Goal: Answer question/provide support

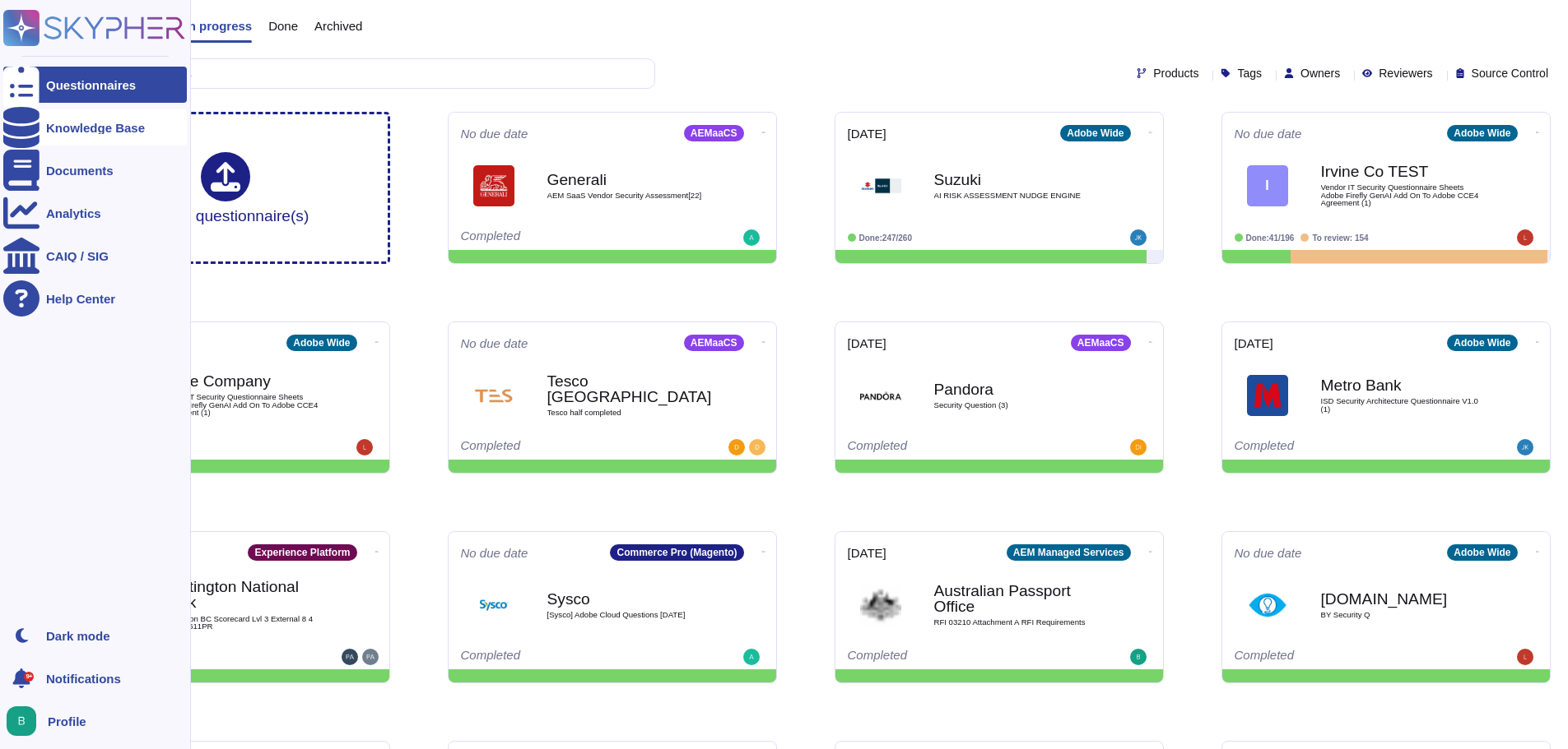
click at [21, 131] on icon at bounding box center [21, 127] width 37 height 41
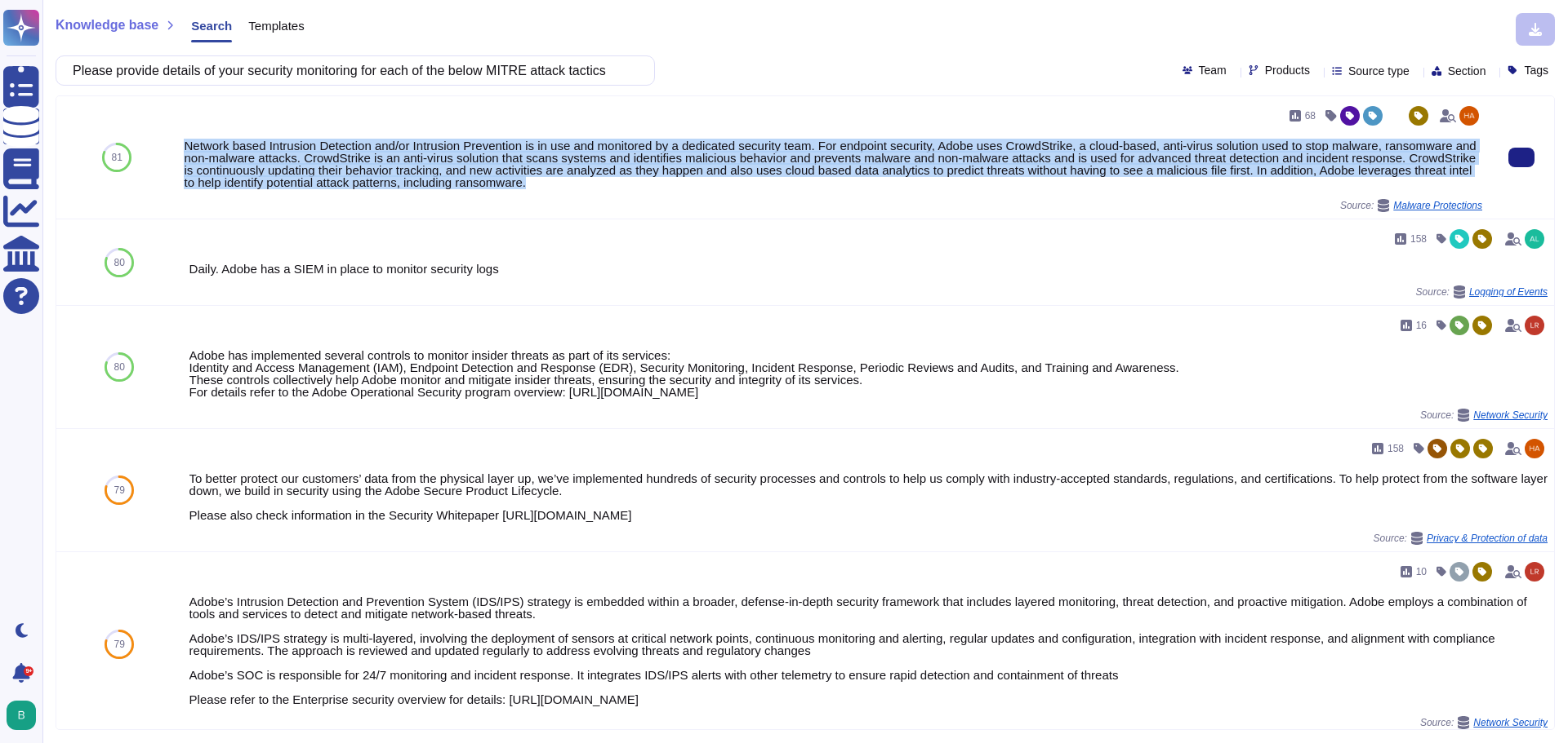
drag, startPoint x: 657, startPoint y: 182, endPoint x: 180, endPoint y: 143, distance: 478.6
click at [180, 143] on div "68 Network based Intrusion Detection and/or Intrusion Prevention is in use and …" at bounding box center [833, 157] width 1311 height 122
copy div "Network based Intrusion Detection and/or Intrusion Prevention is in use and mon…"
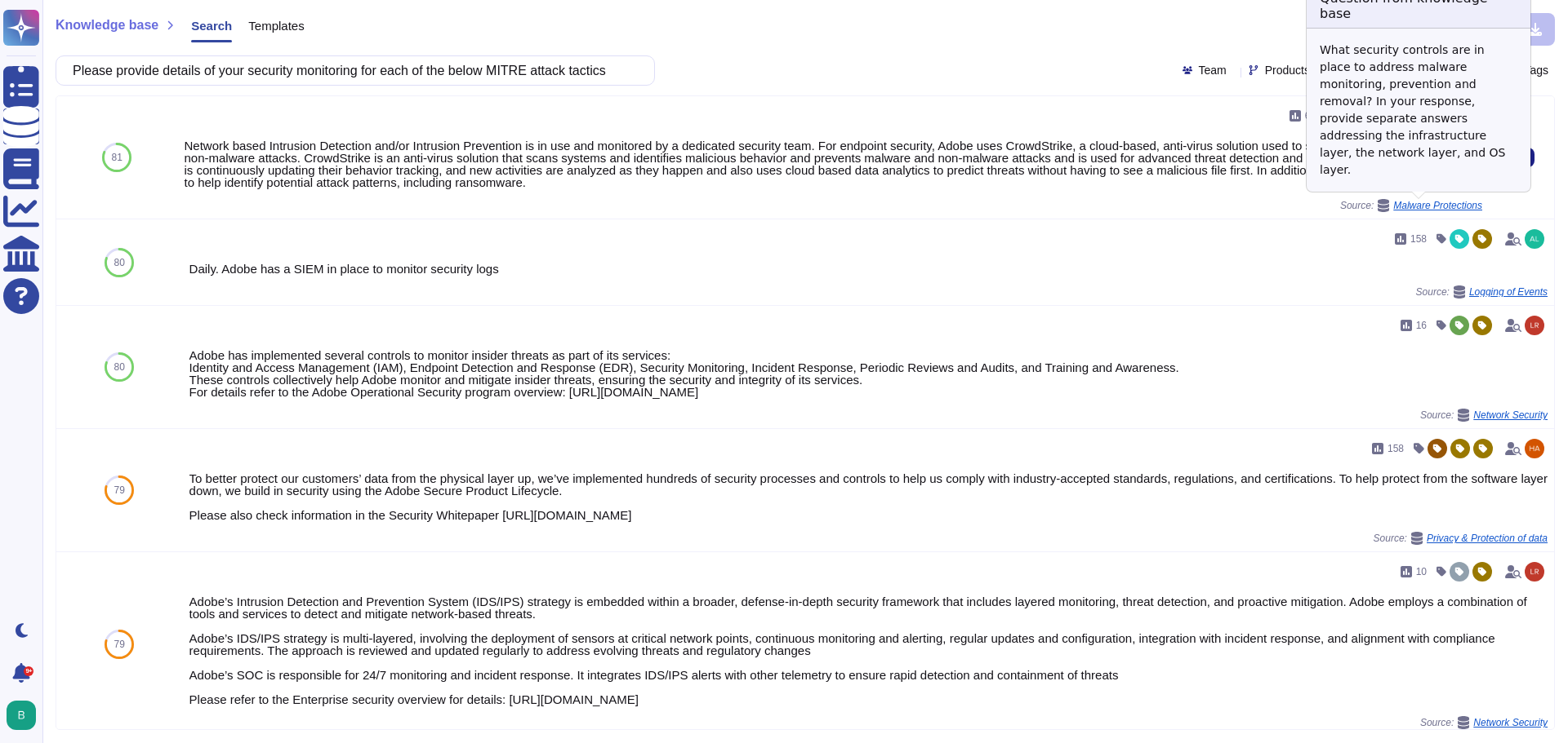
click at [1423, 209] on span "Malware Protections" at bounding box center [1437, 205] width 89 height 10
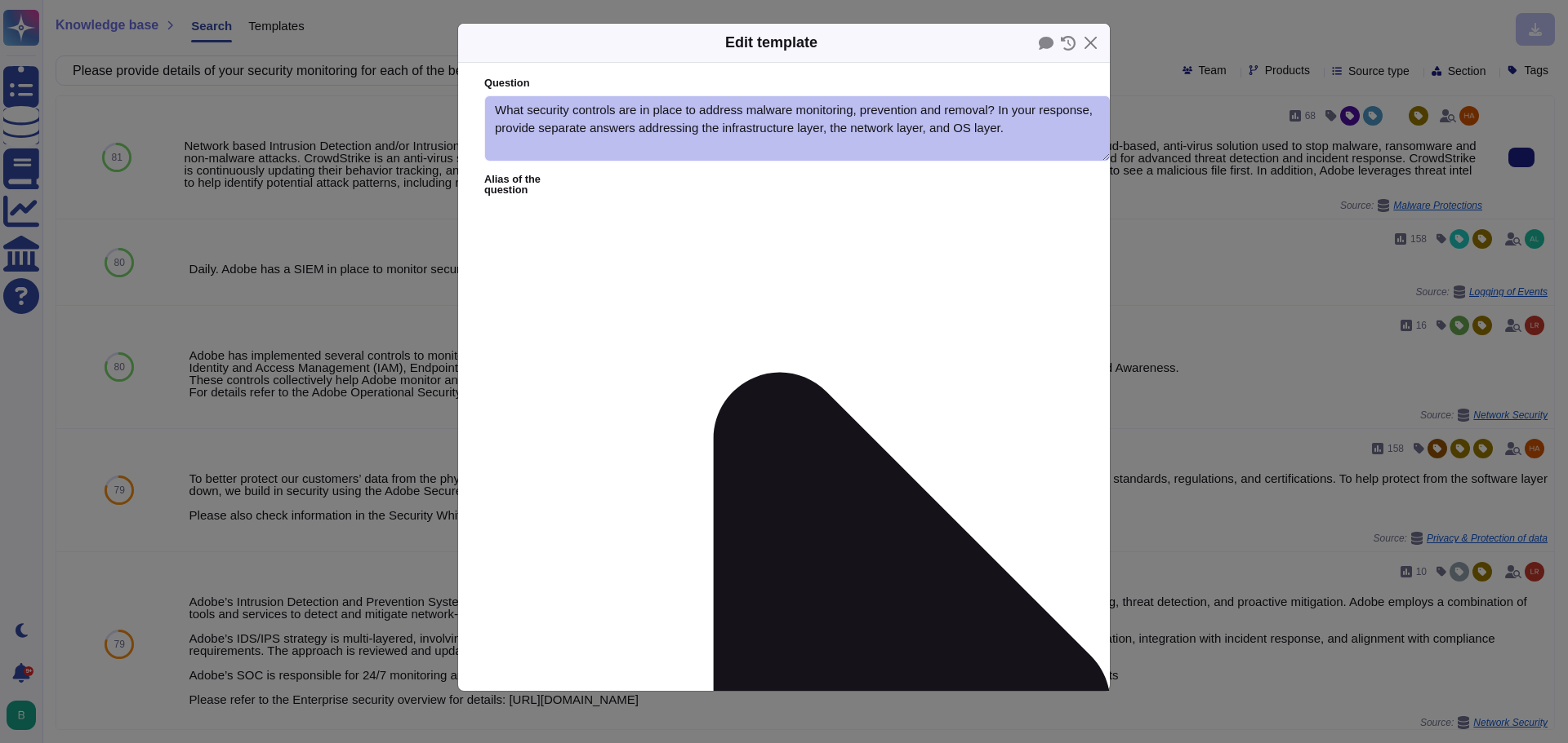
type textarea "What security controls are in place to address malware monitoring, prevention a…"
type textarea "Network based Intrusion Detection and/or Intrusion Prevention is in use and mon…"
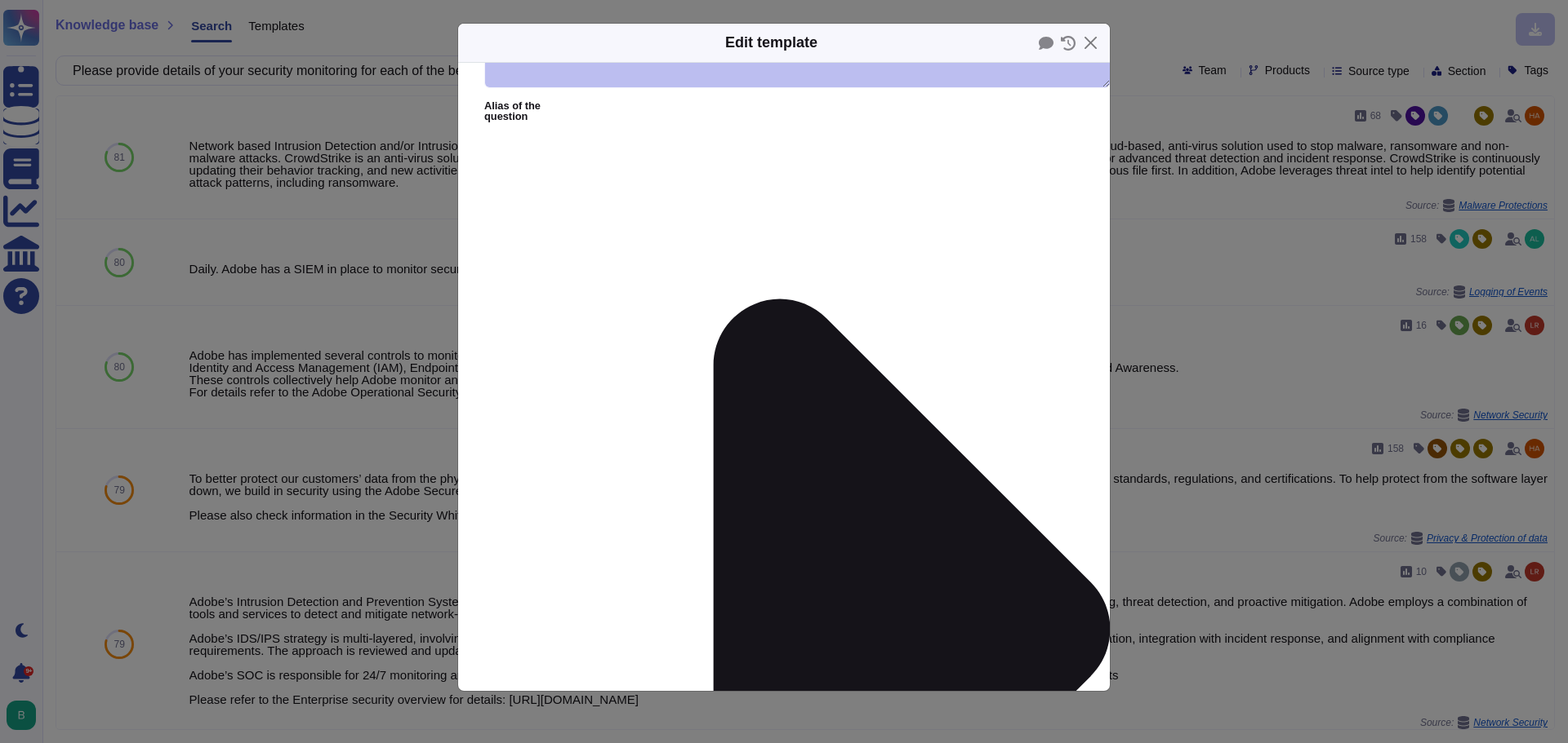
scroll to position [74, 0]
click at [1082, 43] on button "Close" at bounding box center [1090, 43] width 26 height 26
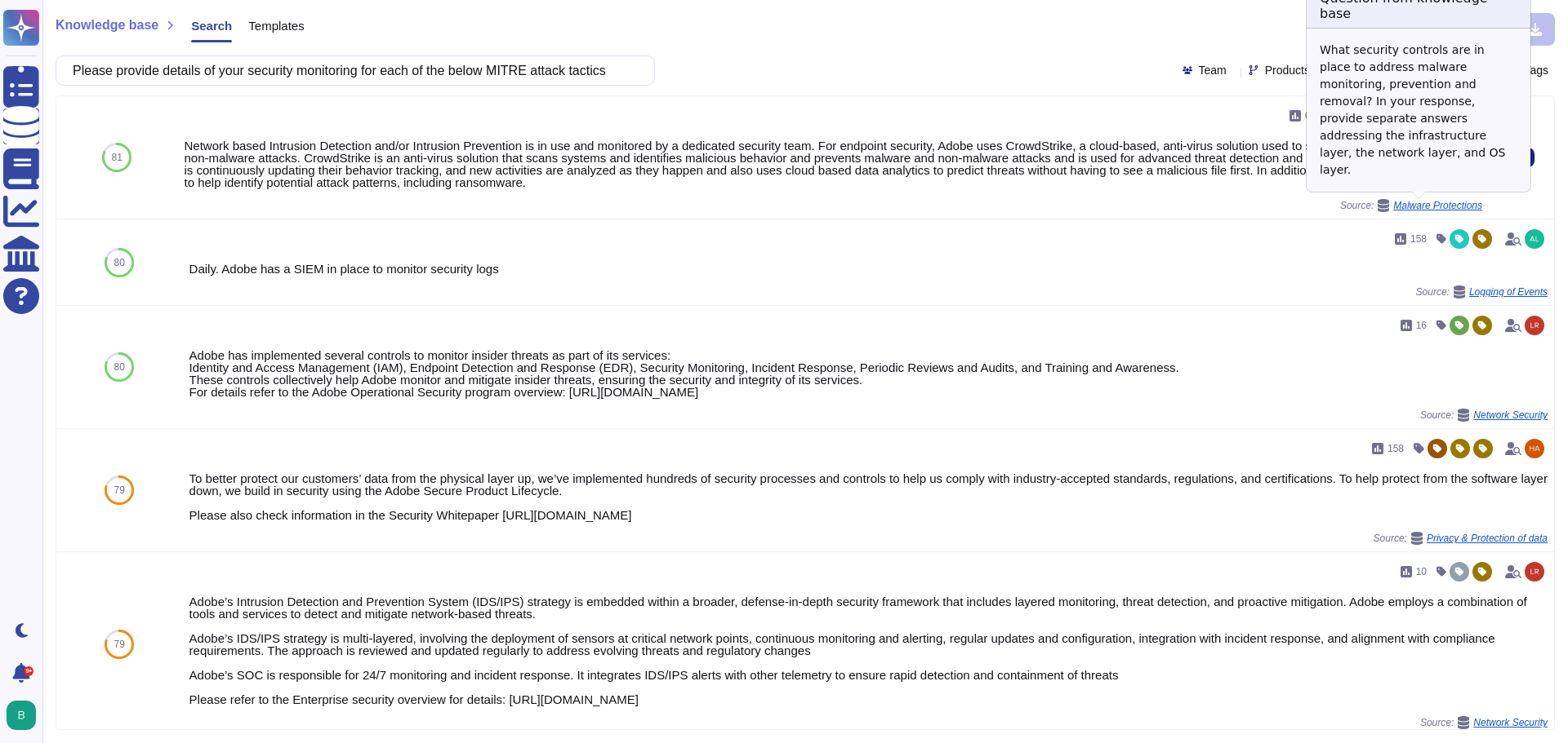
click at [1425, 203] on span "Malware Protections" at bounding box center [1437, 205] width 89 height 10
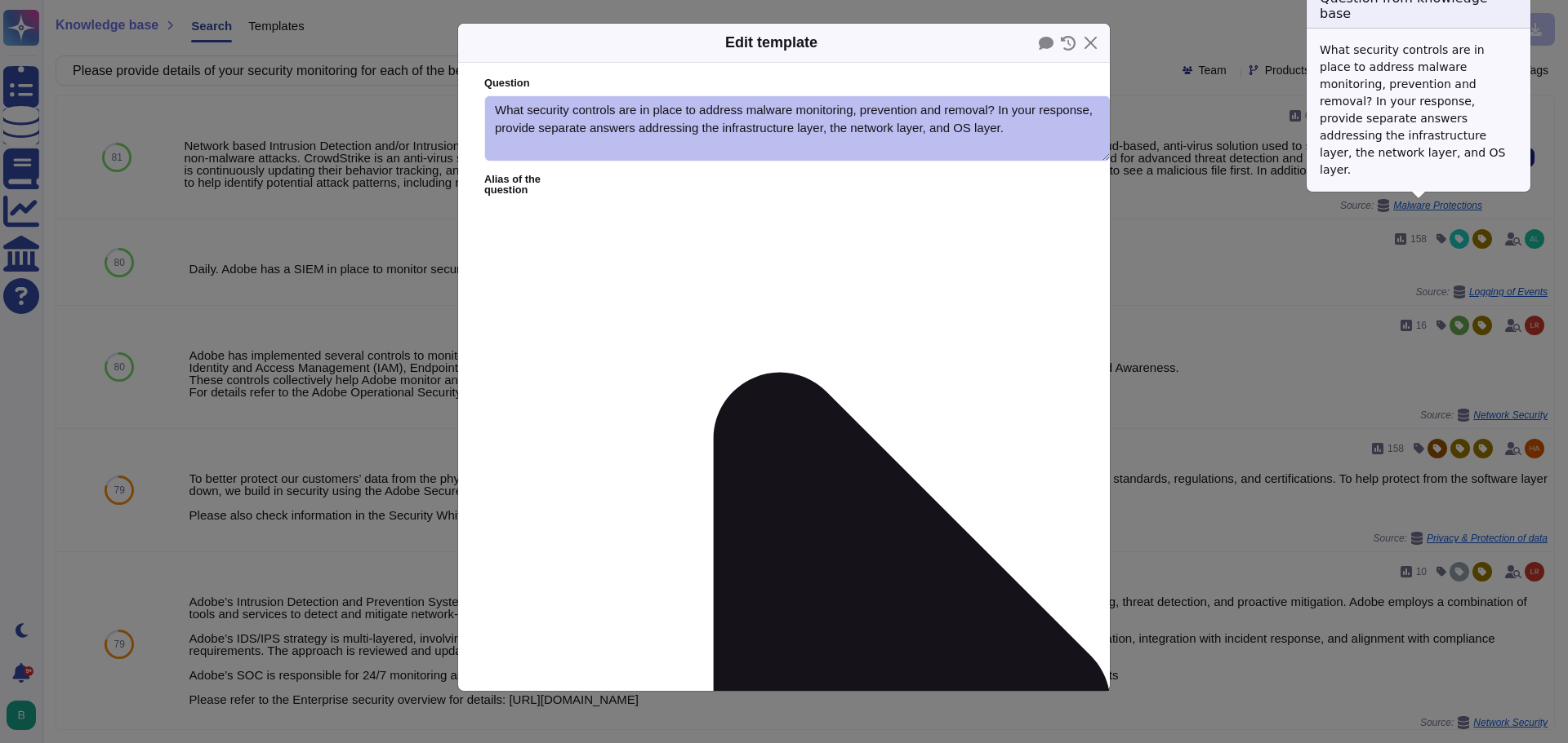
type textarea "What security controls are in place to address malware monitoring, prevention a…"
type textarea "Network based Intrusion Detection and/or Intrusion Prevention is in use and mon…"
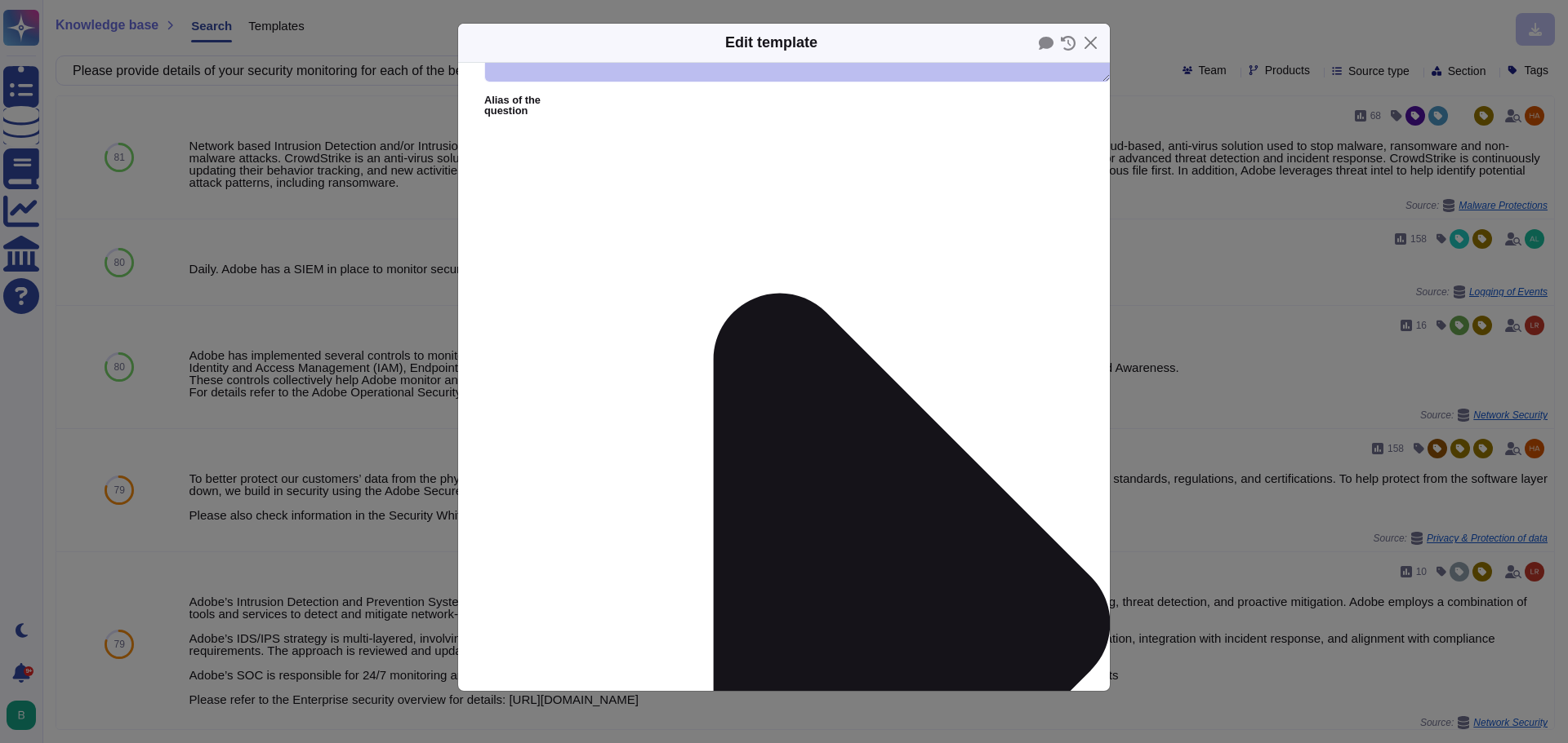
scroll to position [80, 0]
click at [1089, 45] on button "Close" at bounding box center [1090, 43] width 26 height 26
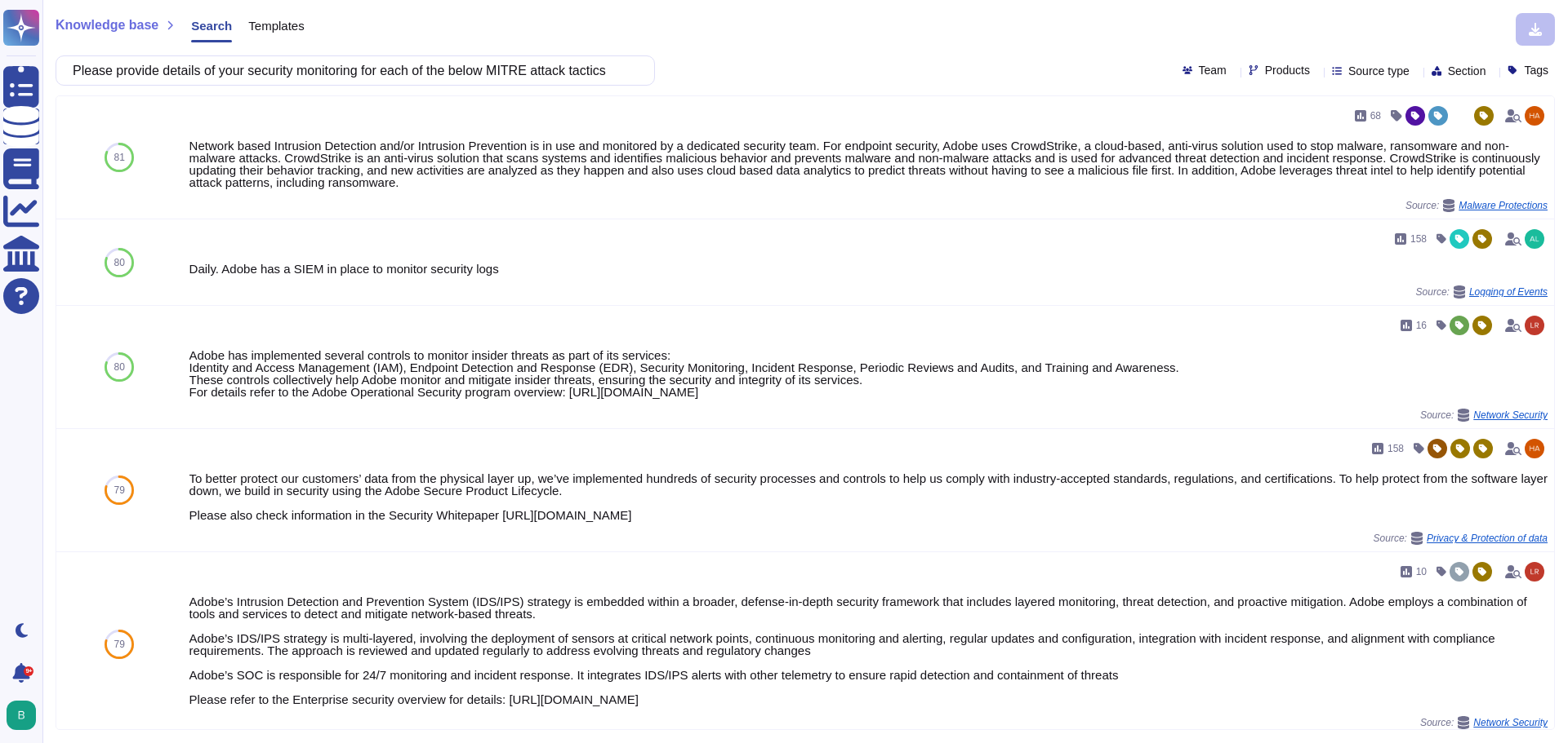
click at [1459, 0] on div "Knowledge base Search Templates Please provide details of your security monitor…" at bounding box center [805, 371] width 1525 height 743
